Goal: Information Seeking & Learning: Learn about a topic

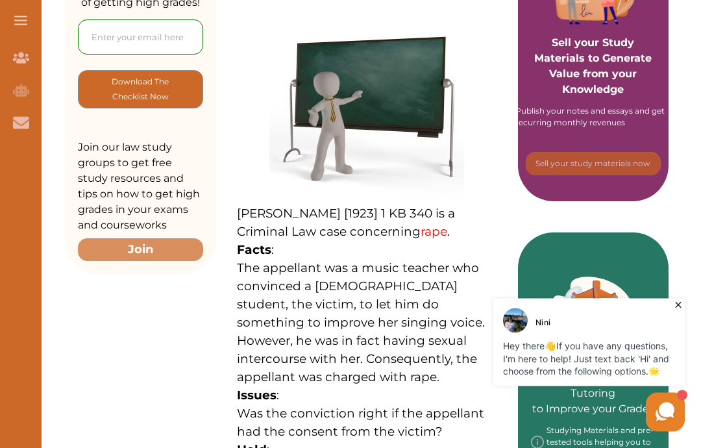
scroll to position [306, 0]
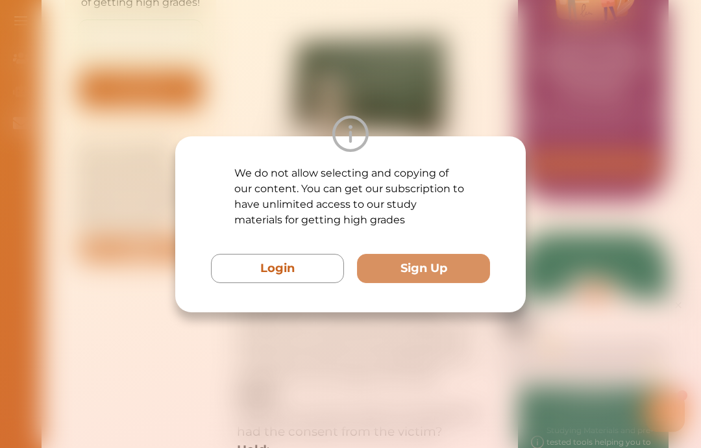
click at [289, 283] on button "Login" at bounding box center [277, 268] width 133 height 29
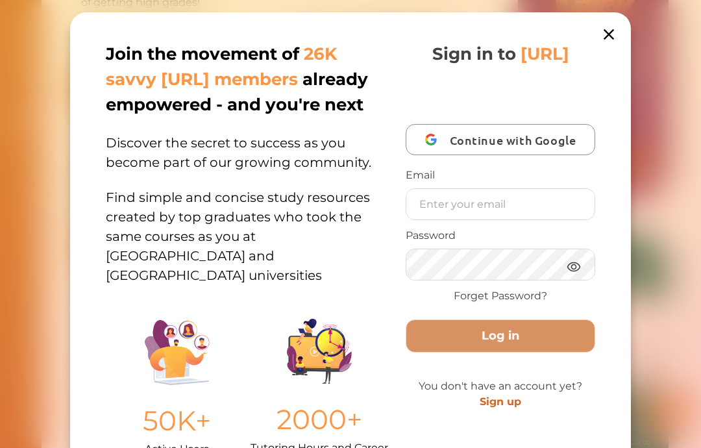
scroll to position [0, 0]
click at [617, 42] on icon at bounding box center [609, 34] width 18 height 18
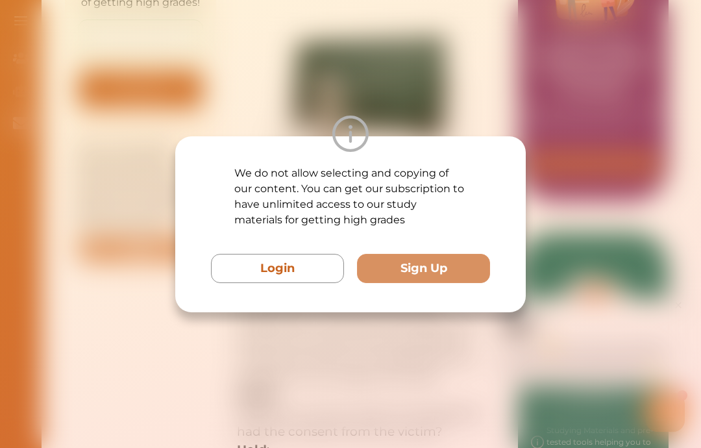
click at [564, 118] on div "We do not allow selecting and copying of our content. You can get our subscript…" at bounding box center [350, 224] width 701 height 448
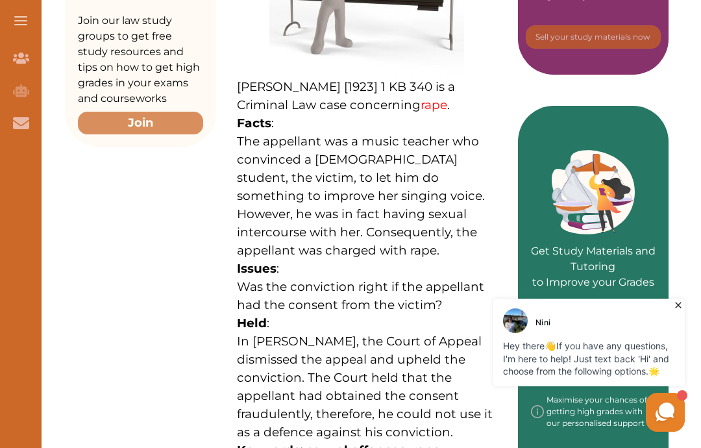
scroll to position [434, 0]
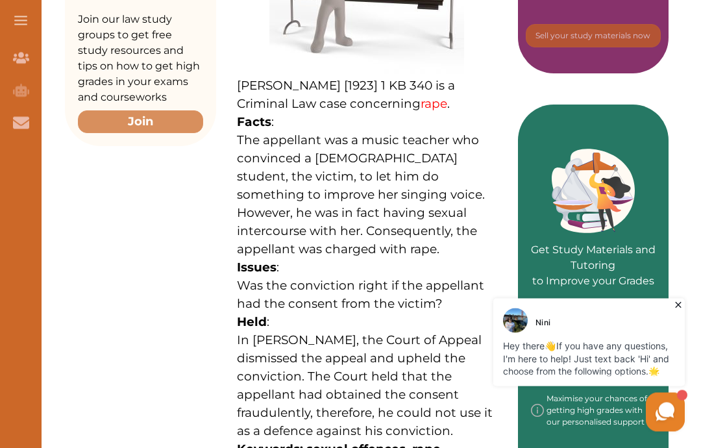
click at [216, 395] on div "[PERSON_NAME] [1923] 1 KB 340 is a Criminal Law case concerning rape . Facts : …" at bounding box center [367, 173] width 302 height 753
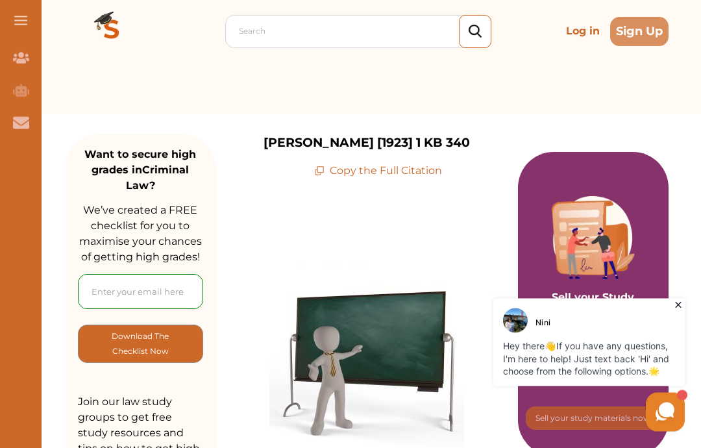
scroll to position [0, 0]
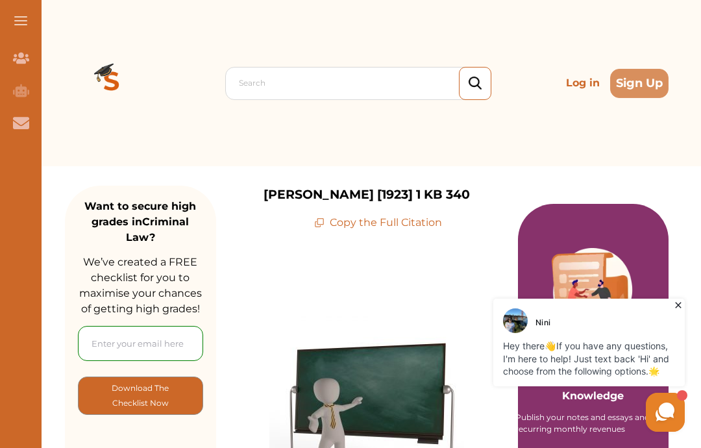
click at [635, 85] on button "Sign Up" at bounding box center [639, 83] width 58 height 29
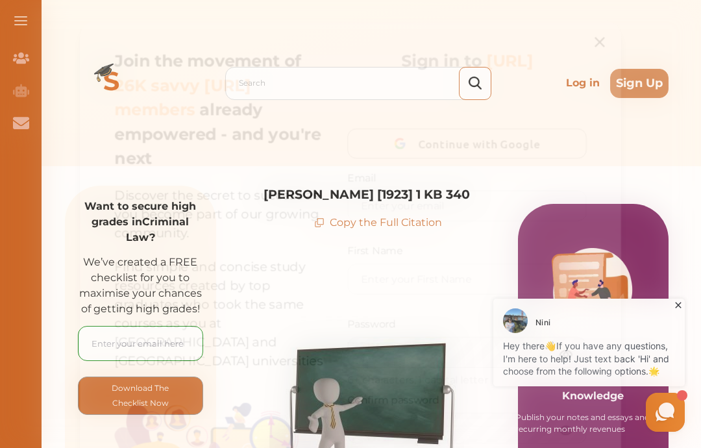
scroll to position [3, 0]
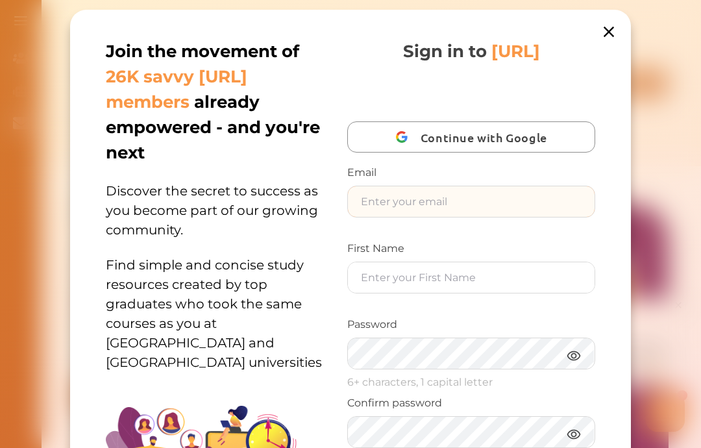
click at [534, 208] on input "text" at bounding box center [471, 201] width 247 height 31
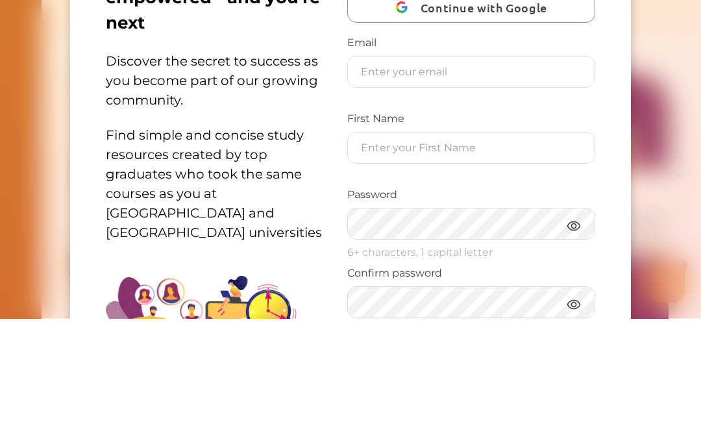
type input "[EMAIL_ADDRESS][DOMAIN_NAME]"
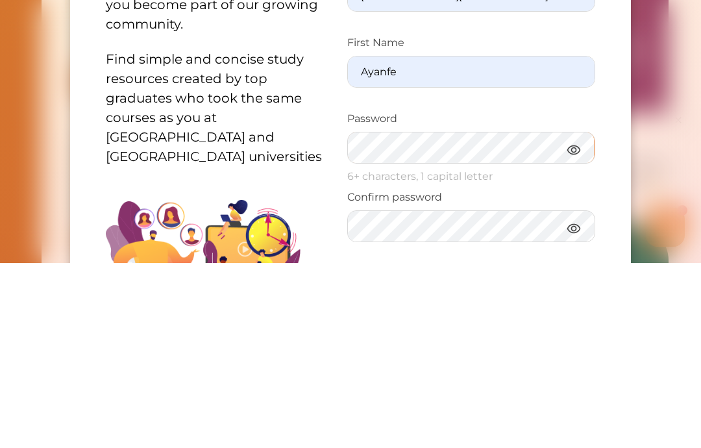
scroll to position [16, 0]
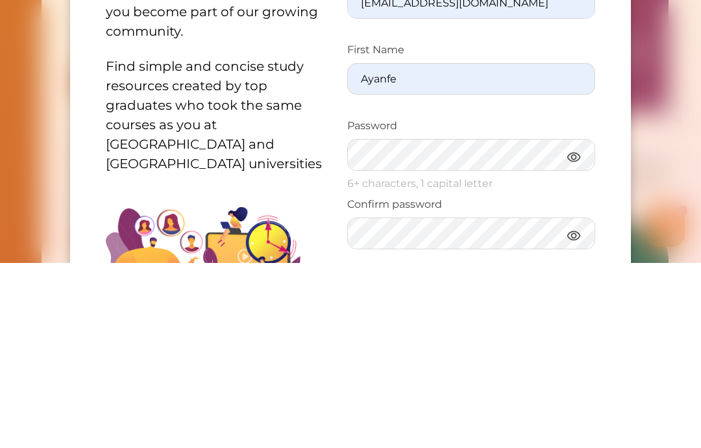
click at [443, 249] on input "Ayanfe" at bounding box center [471, 264] width 247 height 31
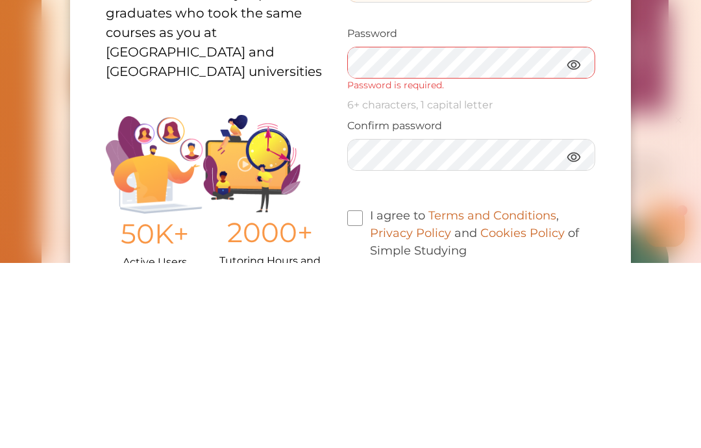
scroll to position [114, 0]
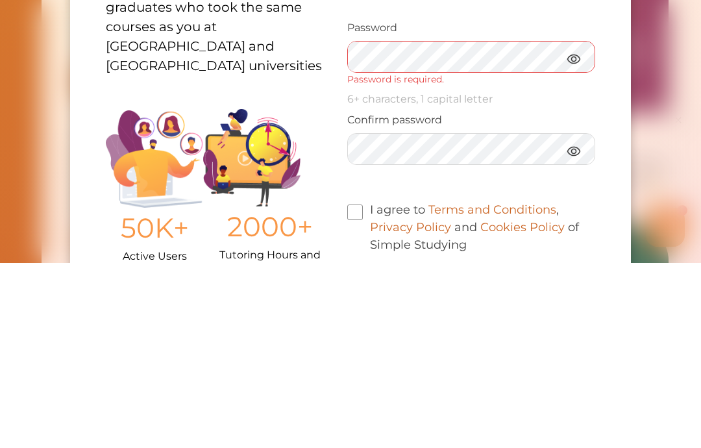
type input "[PERSON_NAME]"
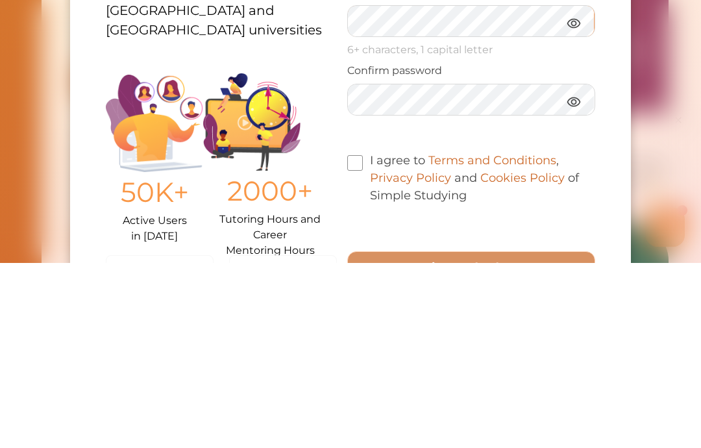
scroll to position [154, 0]
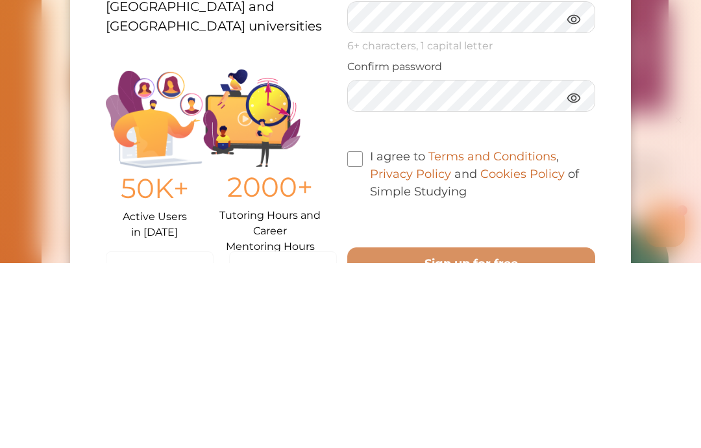
click at [573, 275] on img at bounding box center [574, 283] width 16 height 16
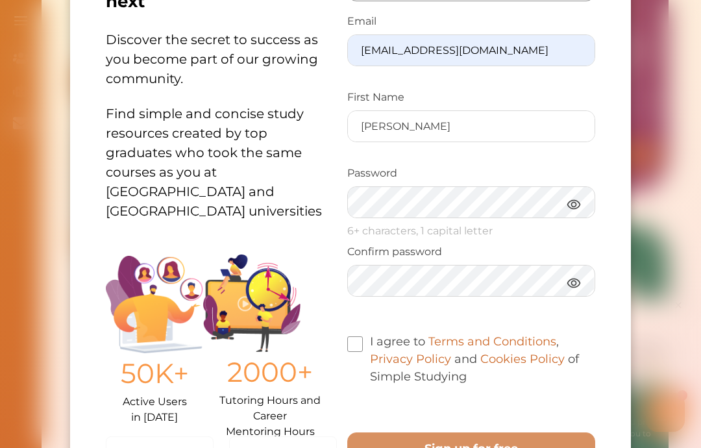
click at [574, 212] on img at bounding box center [574, 204] width 16 height 16
click at [365, 337] on label "I agree to Terms and Conditions , Privacy Policy and Cookies Policy of Simple S…" at bounding box center [471, 359] width 248 height 53
click at [467, 368] on input "I agree to Terms and Conditions , Privacy Policy and Cookies Policy of Simple S…" at bounding box center [467, 368] width 0 height 0
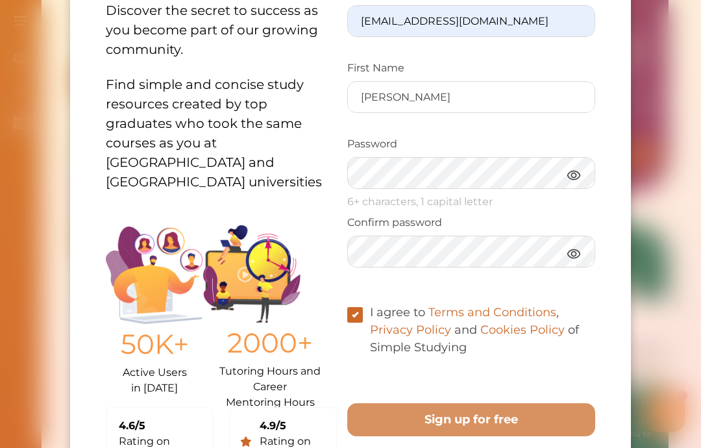
scroll to position [182, 0]
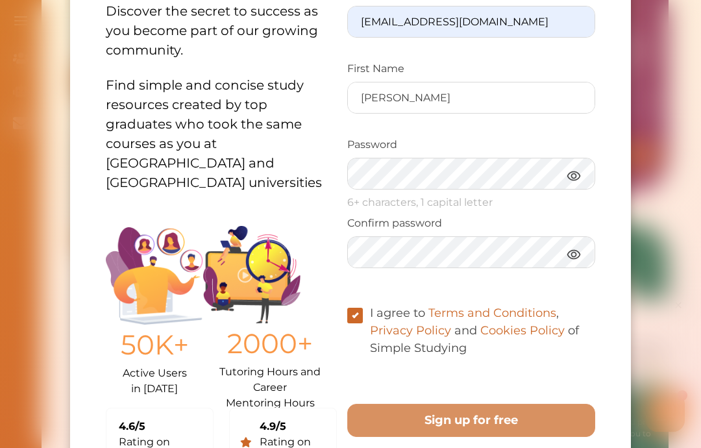
click at [516, 421] on free "Sign up for free" at bounding box center [471, 420] width 248 height 33
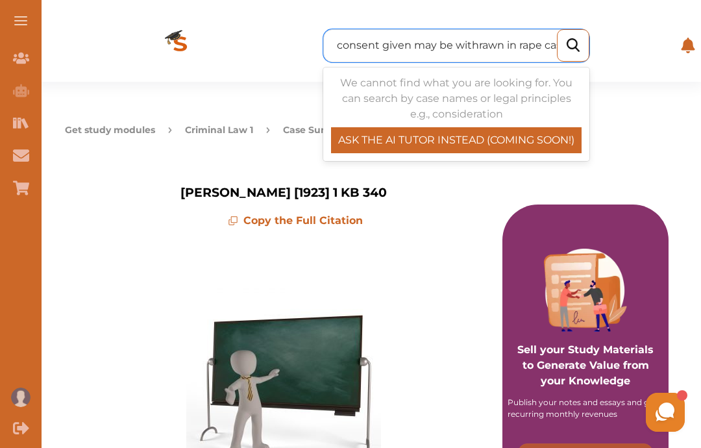
click at [533, 138] on p "ASK THE AI TUTOR INSTEAD (COMING SOON!)" at bounding box center [456, 140] width 251 height 16
type input "consent given may be withrawn in rape cases"
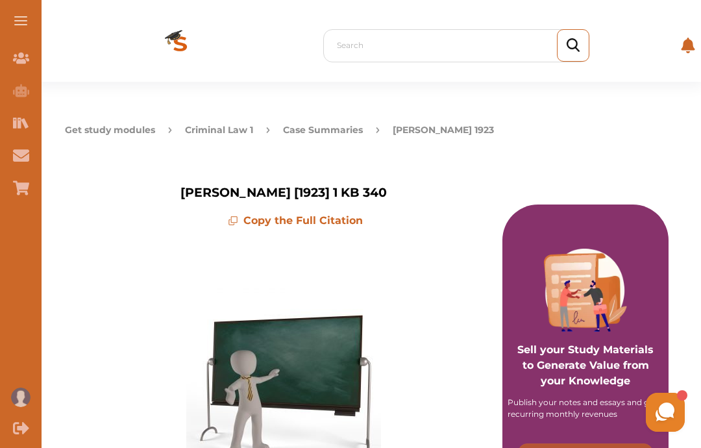
click at [576, 47] on img at bounding box center [573, 45] width 13 height 14
click at [574, 51] on img at bounding box center [573, 45] width 13 height 14
